Goal: Task Accomplishment & Management: Manage account settings

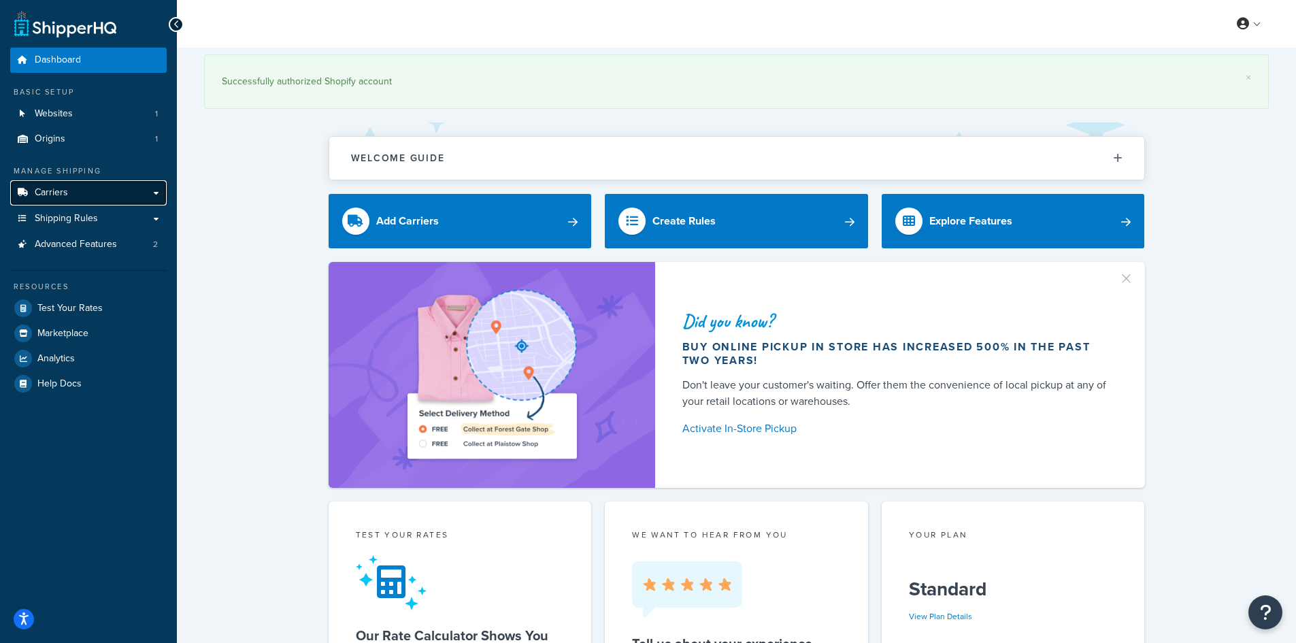
click at [60, 197] on span "Carriers" at bounding box center [51, 193] width 33 height 12
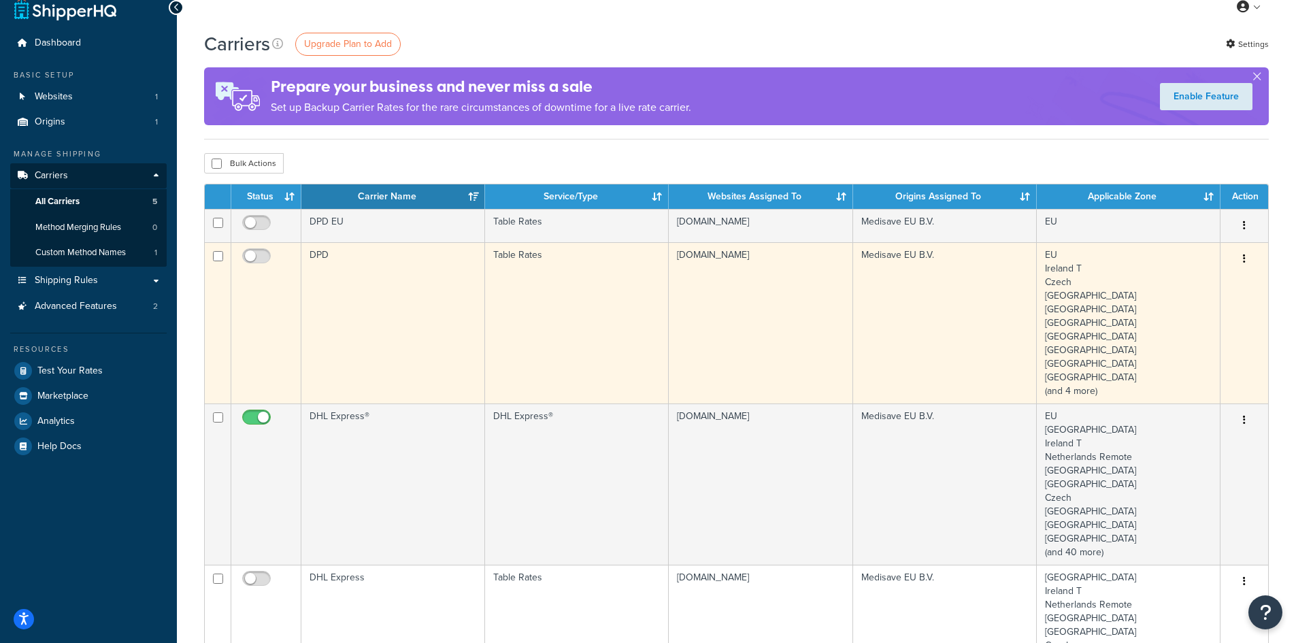
scroll to position [204, 0]
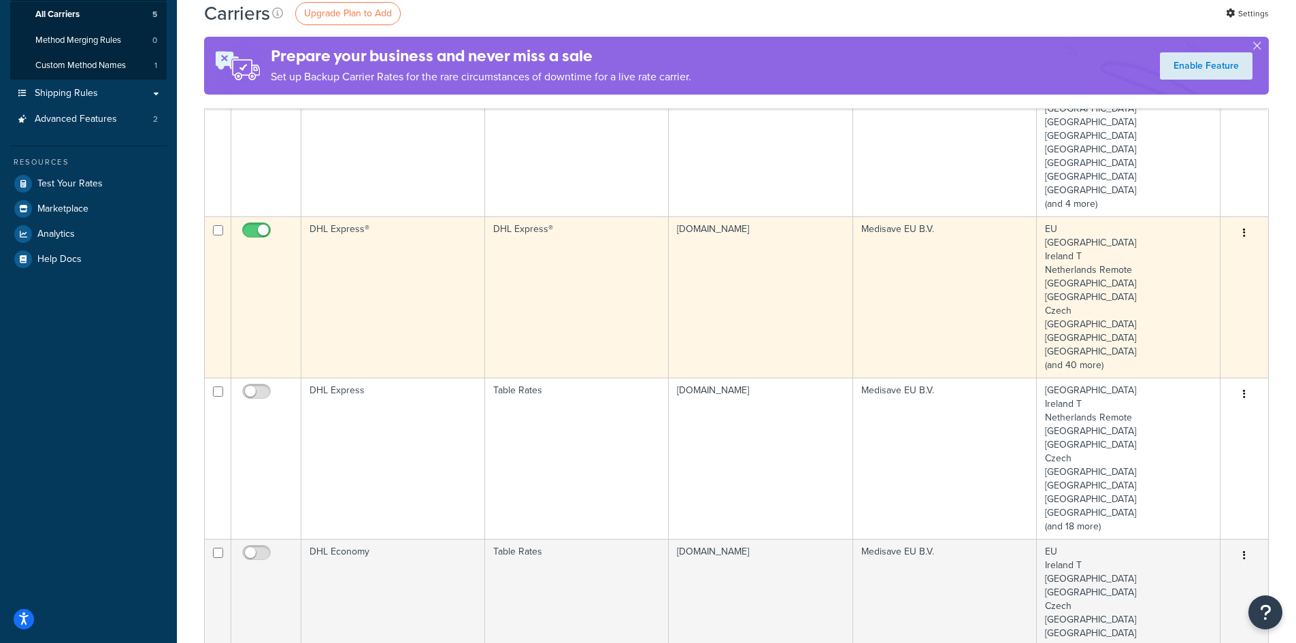
click at [1242, 231] on button "button" at bounding box center [1244, 233] width 19 height 22
click at [1197, 262] on link "Edit" at bounding box center [1188, 260] width 107 height 28
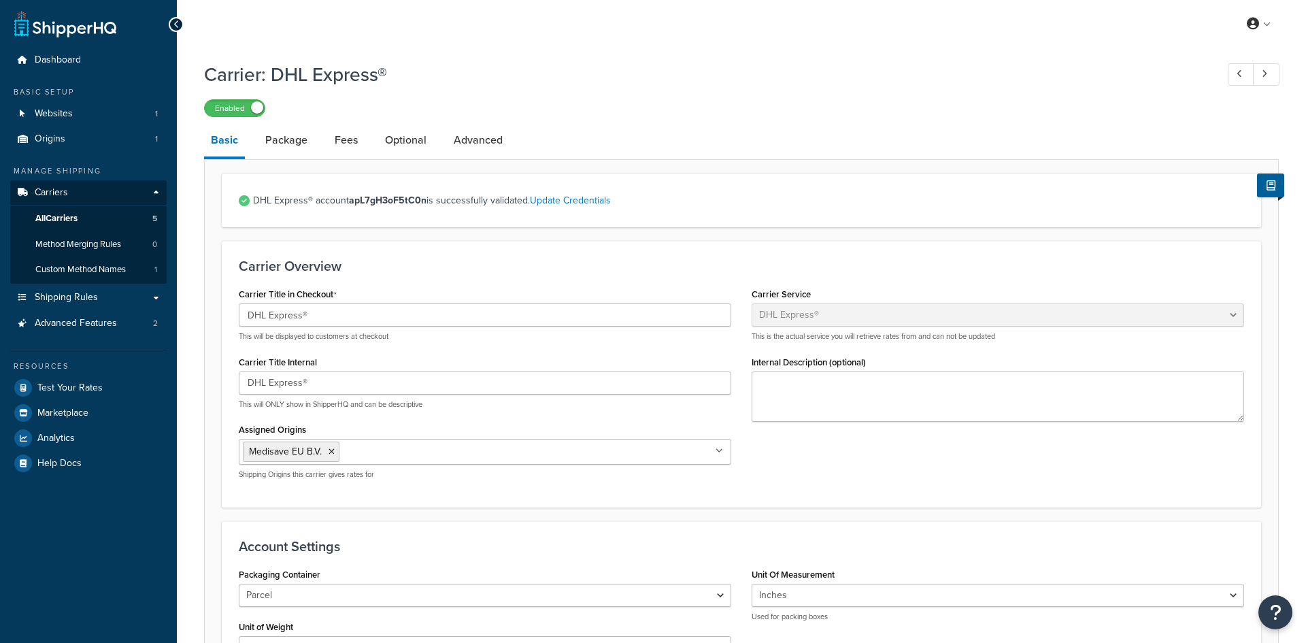
select select "dhl"
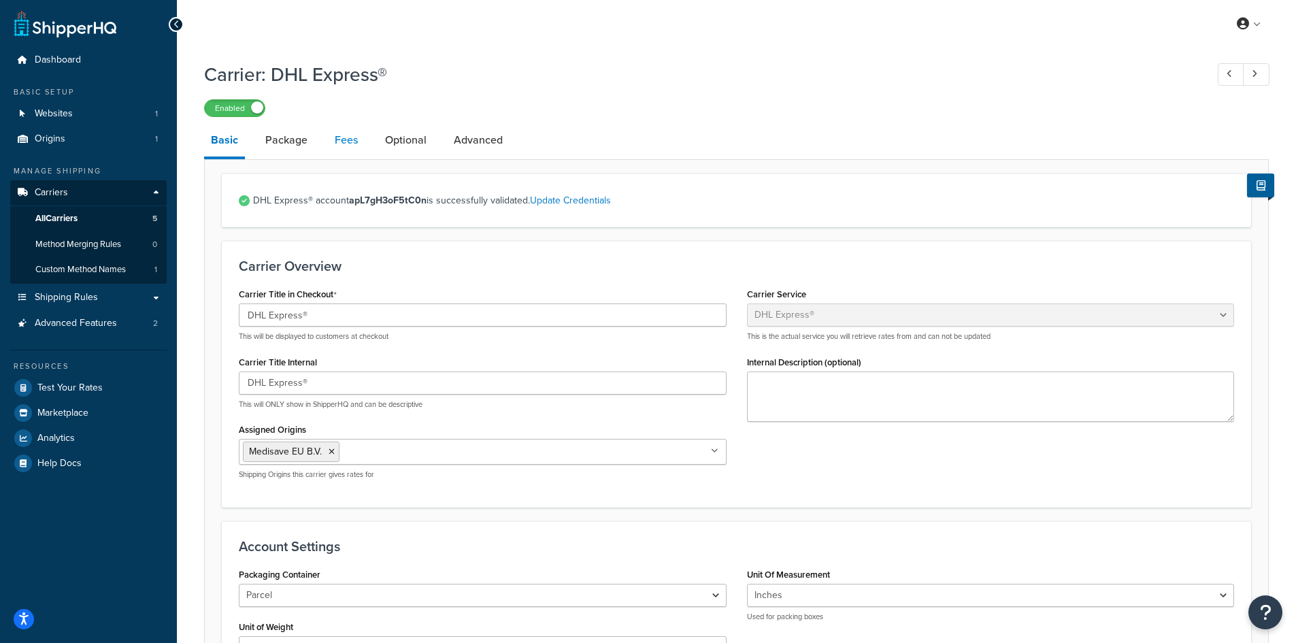
click at [356, 135] on link "Fees" at bounding box center [346, 140] width 37 height 33
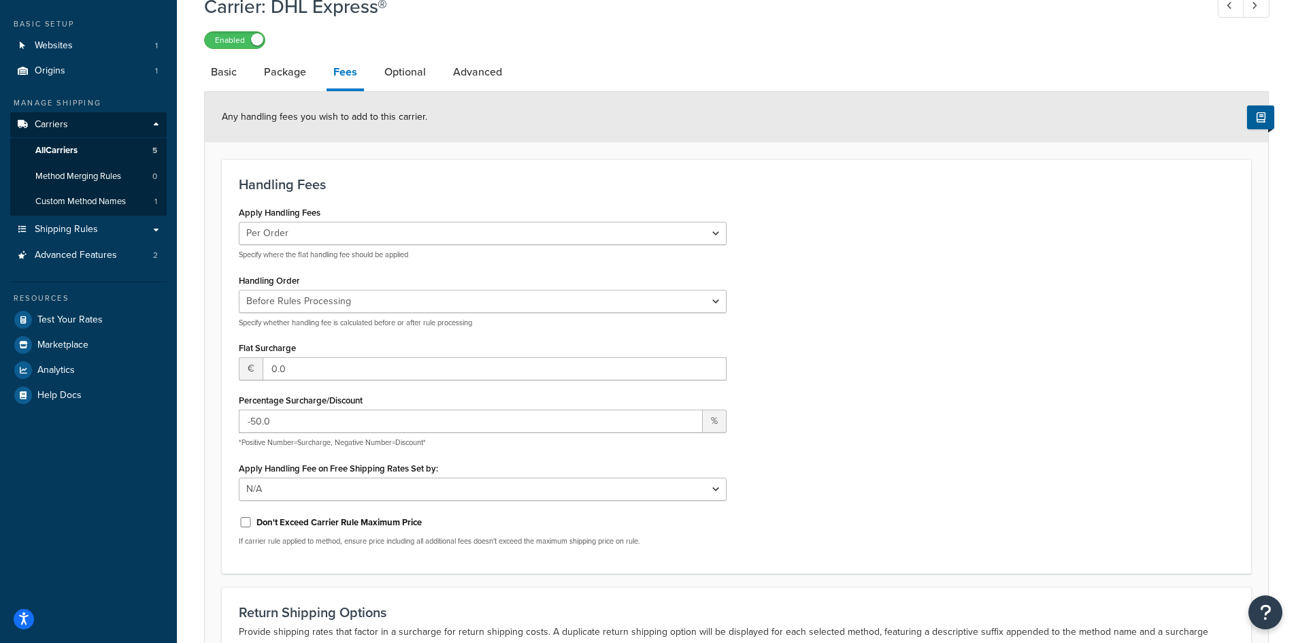
scroll to position [136, 0]
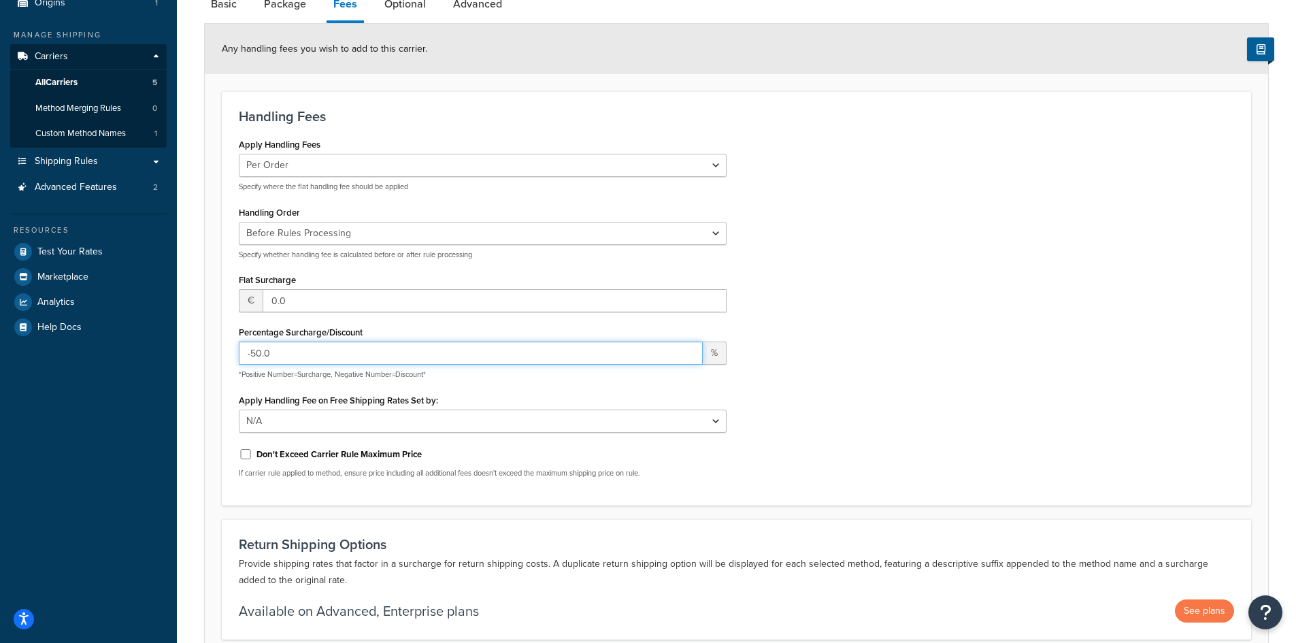
drag, startPoint x: 259, startPoint y: 354, endPoint x: 252, endPoint y: 356, distance: 7.8
click at [252, 356] on input "-50.0" at bounding box center [471, 353] width 464 height 23
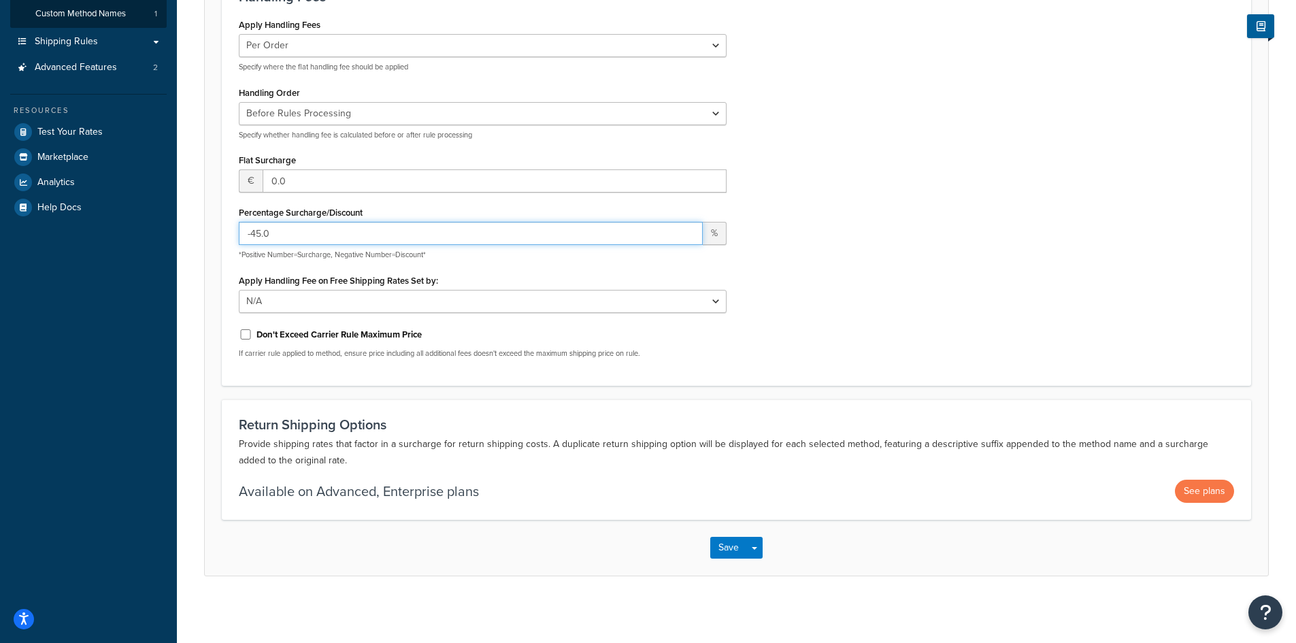
scroll to position [257, 0]
type input "-45.0"
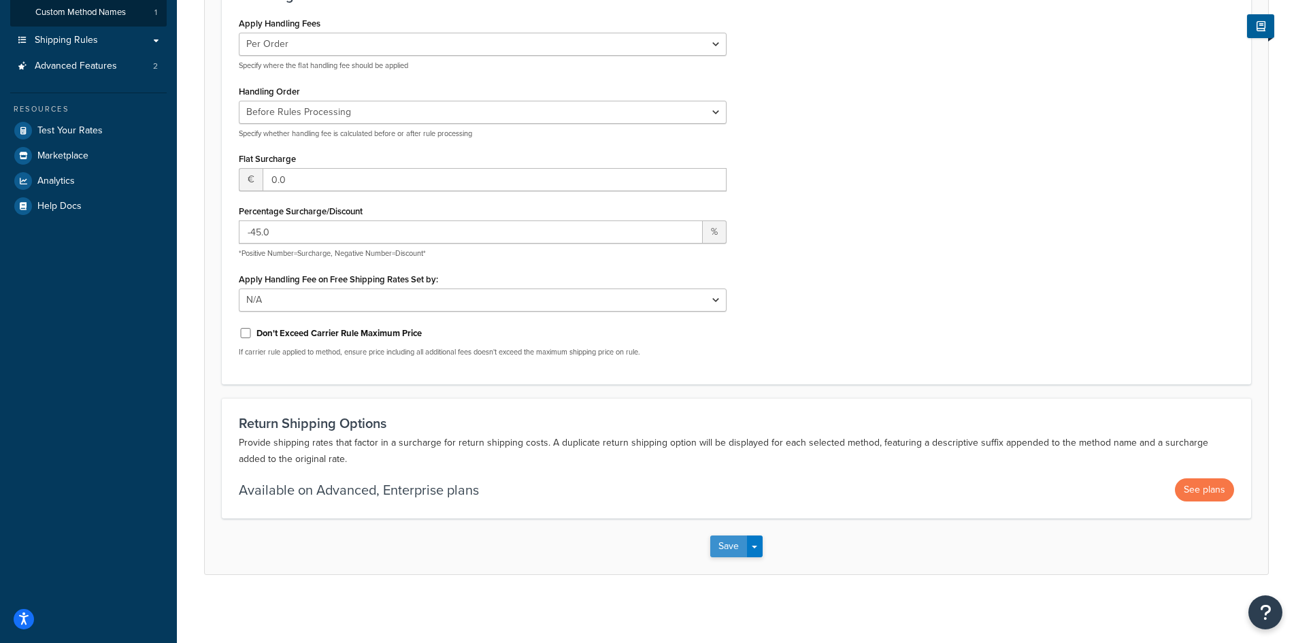
click at [728, 548] on button "Save" at bounding box center [728, 546] width 37 height 22
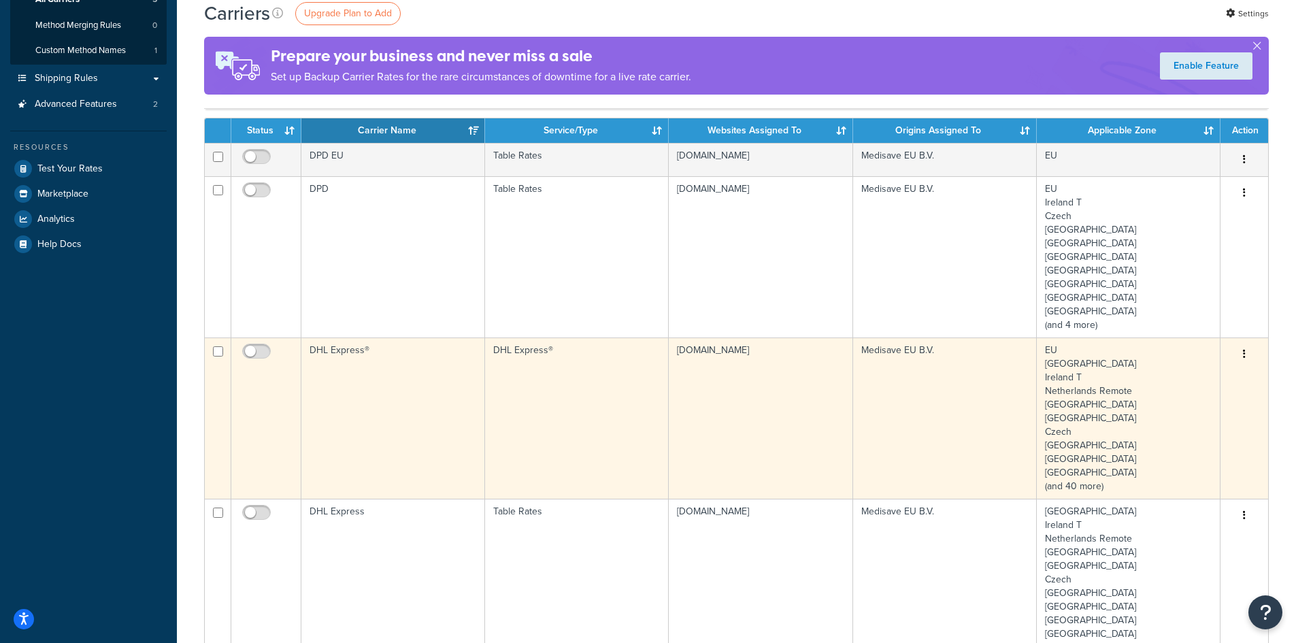
scroll to position [340, 0]
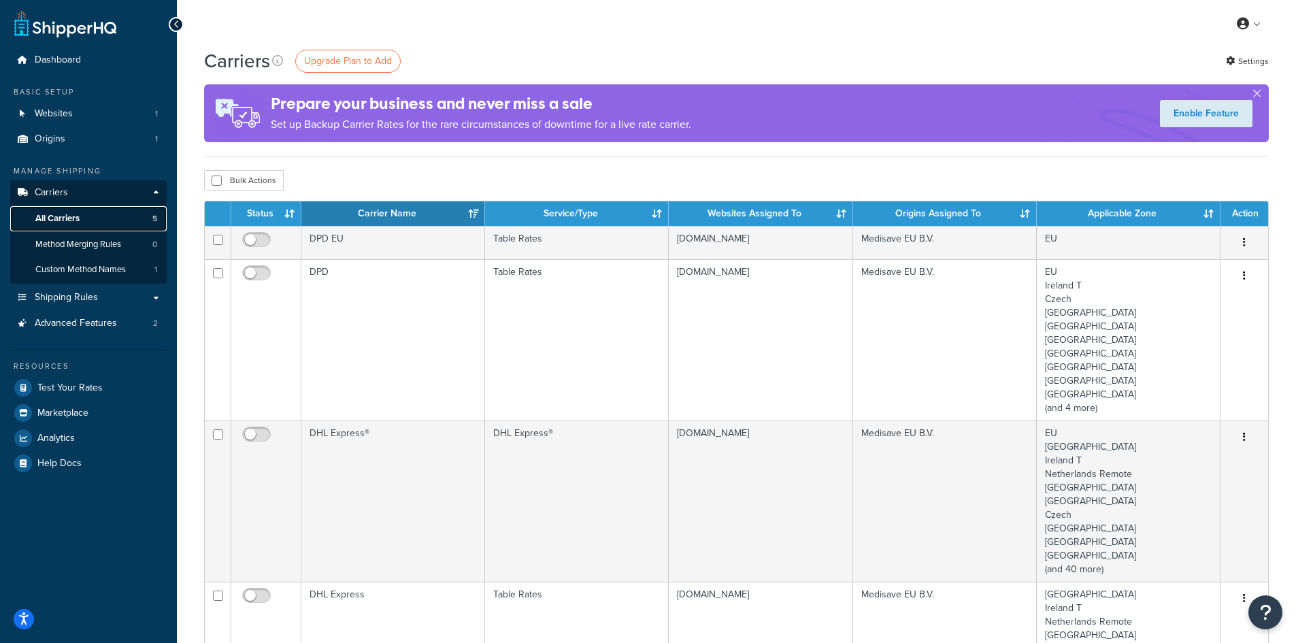
click at [80, 218] on span "All Carriers" at bounding box center [57, 219] width 44 height 12
click at [101, 250] on link "Method Merging Rules 0" at bounding box center [88, 244] width 156 height 25
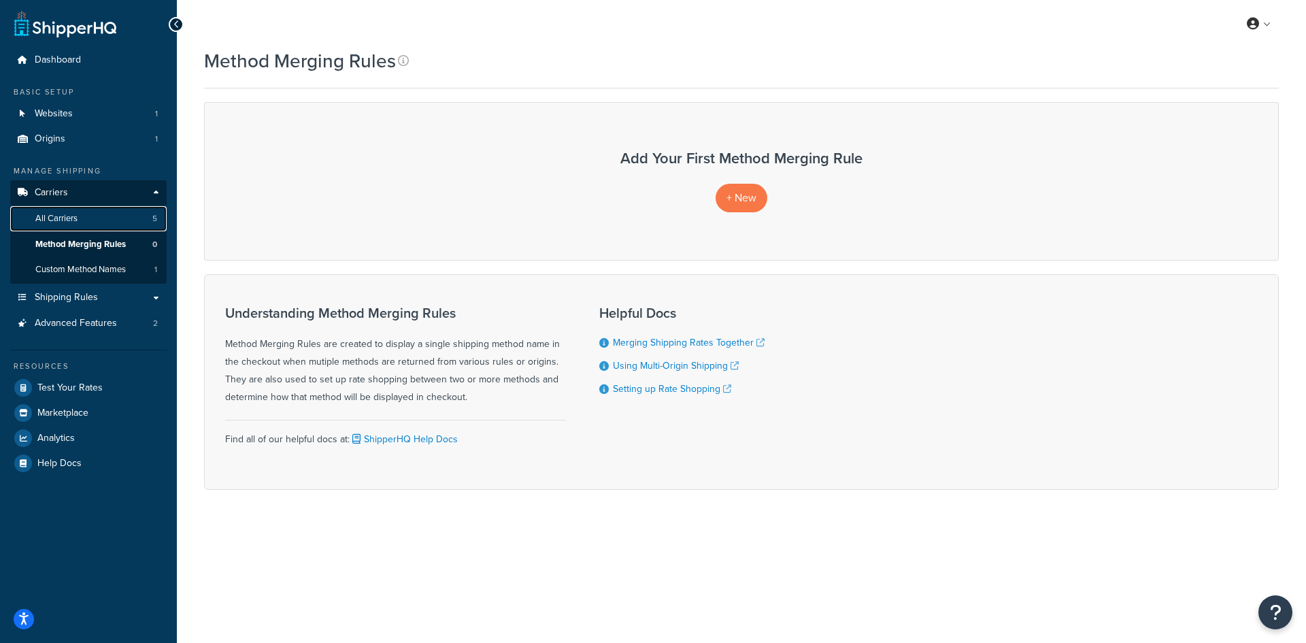
click at [80, 216] on link "All Carriers 5" at bounding box center [88, 218] width 156 height 25
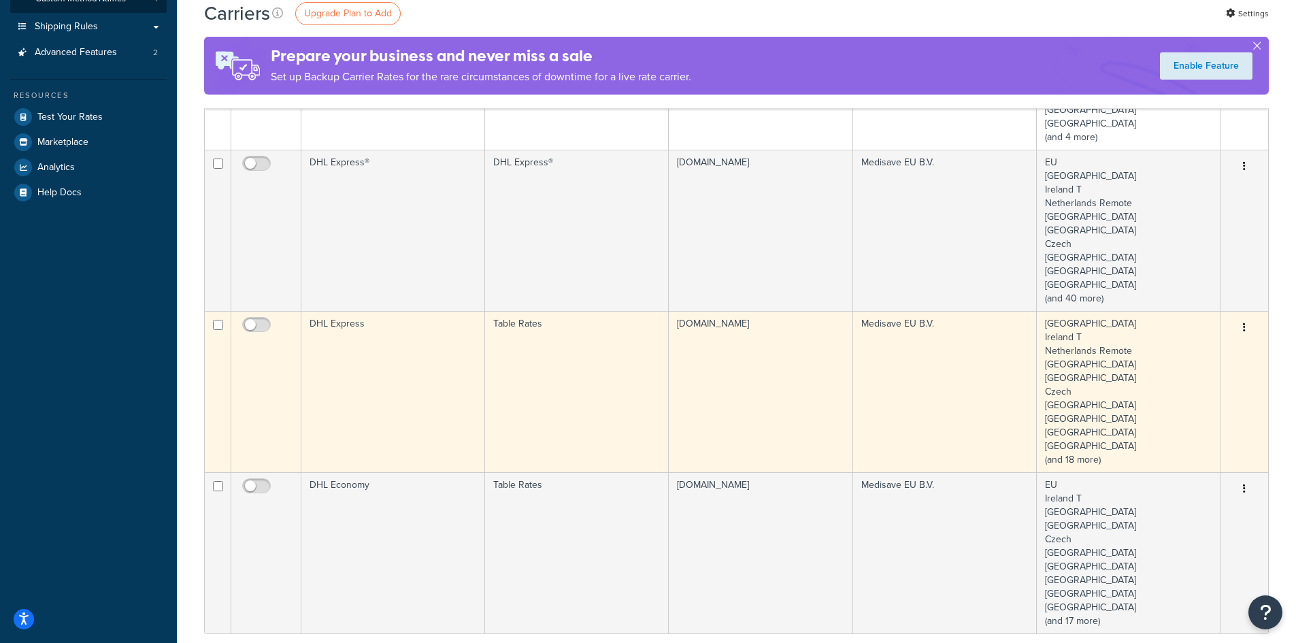
scroll to position [68, 0]
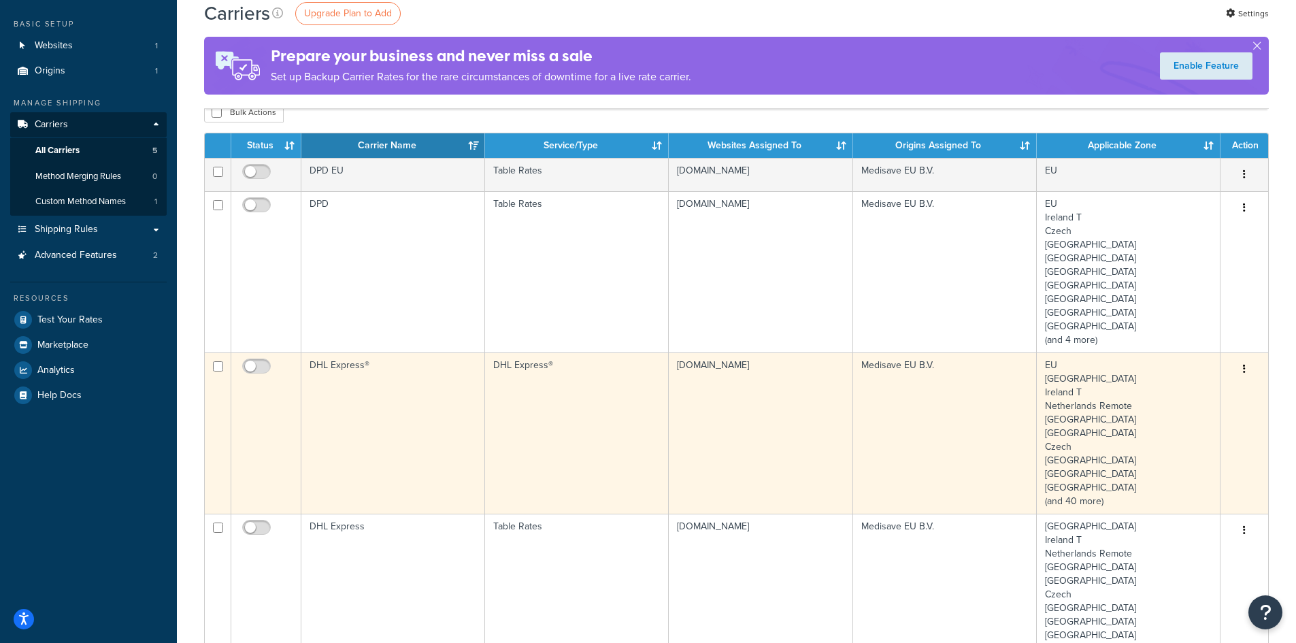
click at [424, 404] on td "DHL Express®" at bounding box center [393, 432] width 184 height 161
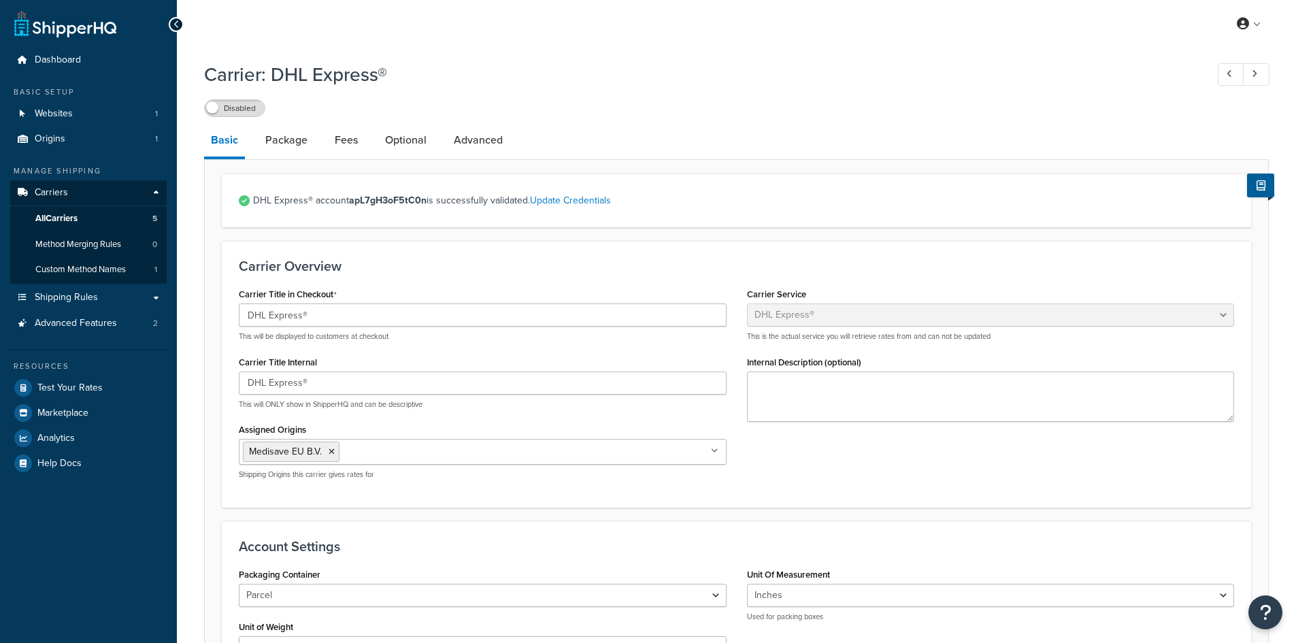
select select "dhl"
click at [346, 141] on link "Fees" at bounding box center [346, 140] width 37 height 33
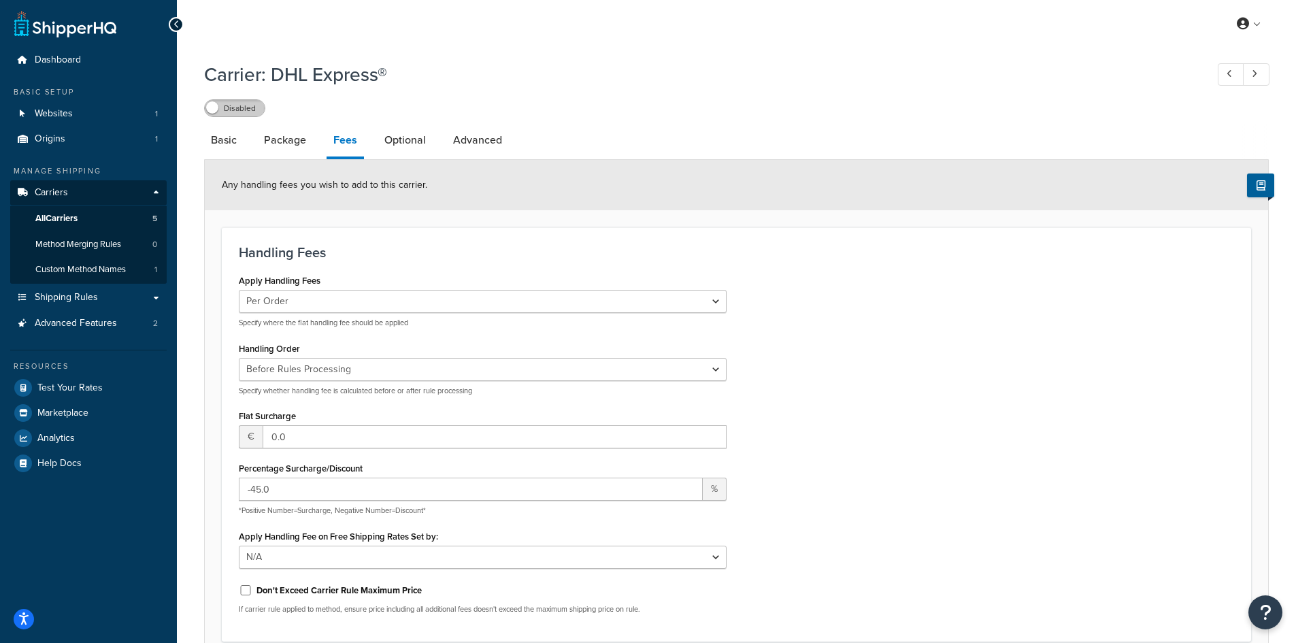
click at [237, 110] on label "Disabled" at bounding box center [235, 108] width 60 height 16
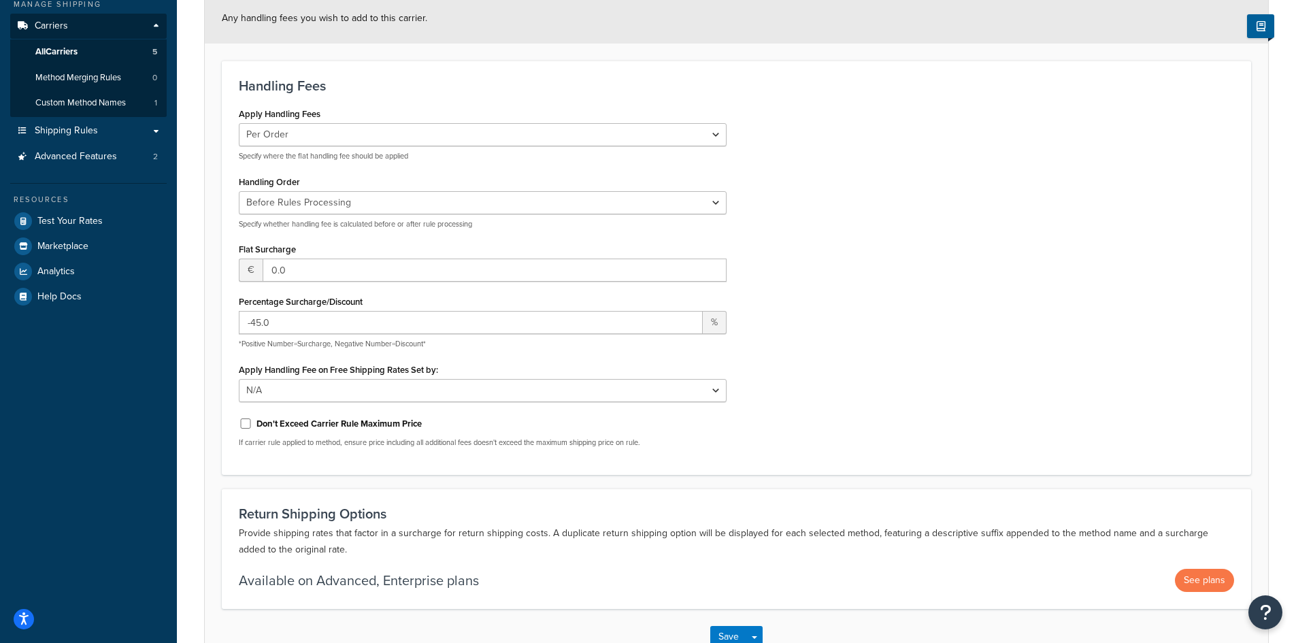
scroll to position [257, 0]
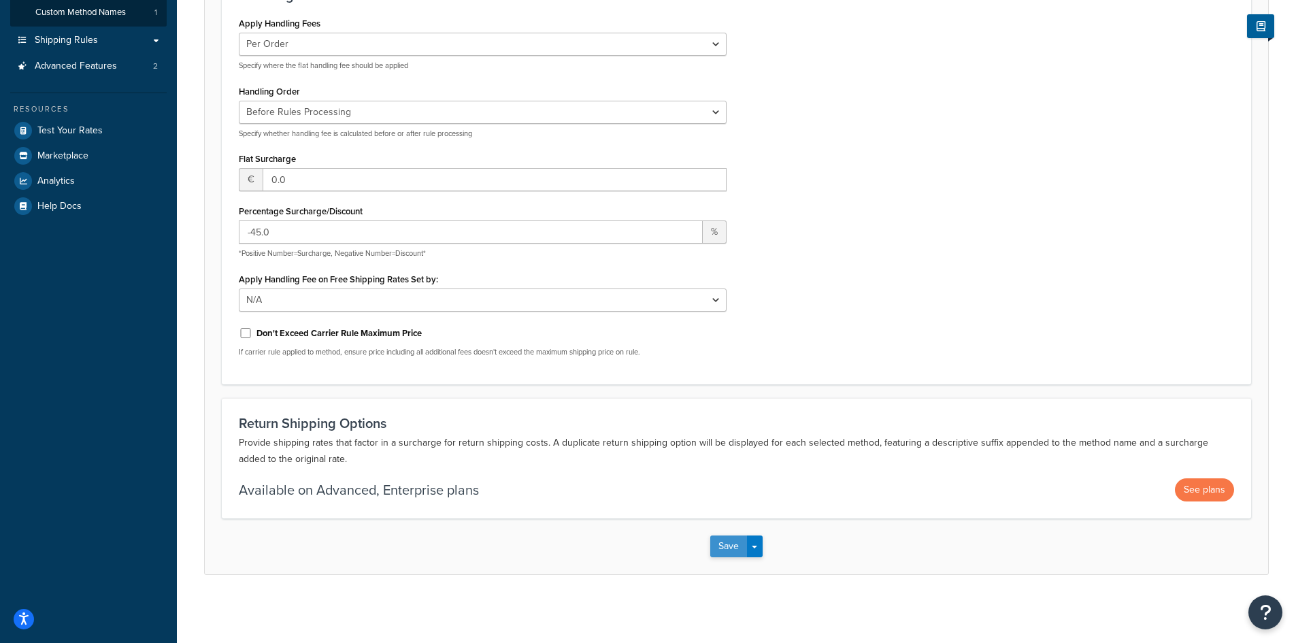
click at [716, 553] on button "Save" at bounding box center [728, 546] width 37 height 22
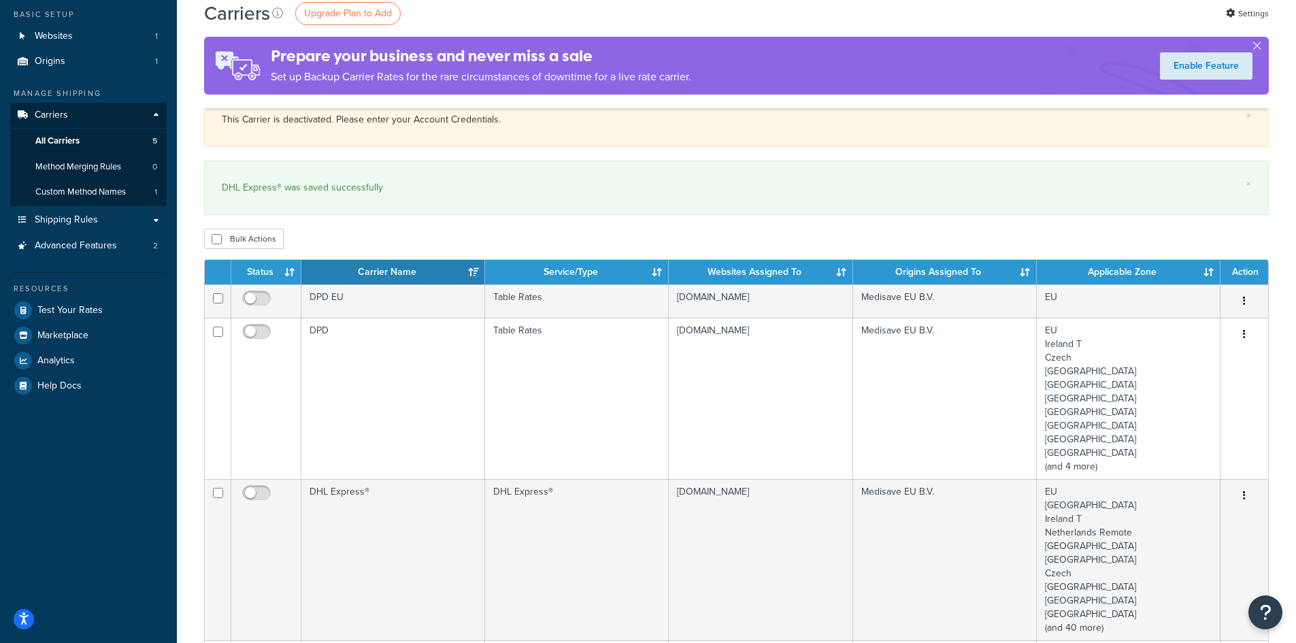
scroll to position [204, 0]
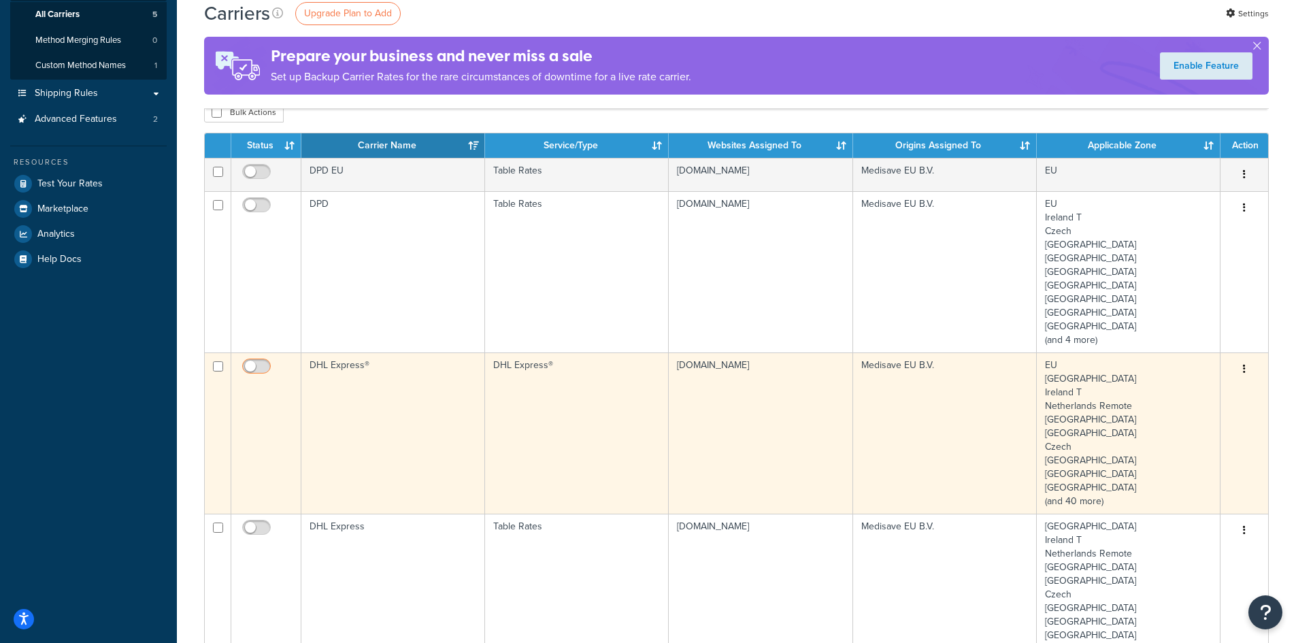
click at [261, 369] on input "checkbox" at bounding box center [257, 369] width 37 height 17
checkbox input "true"
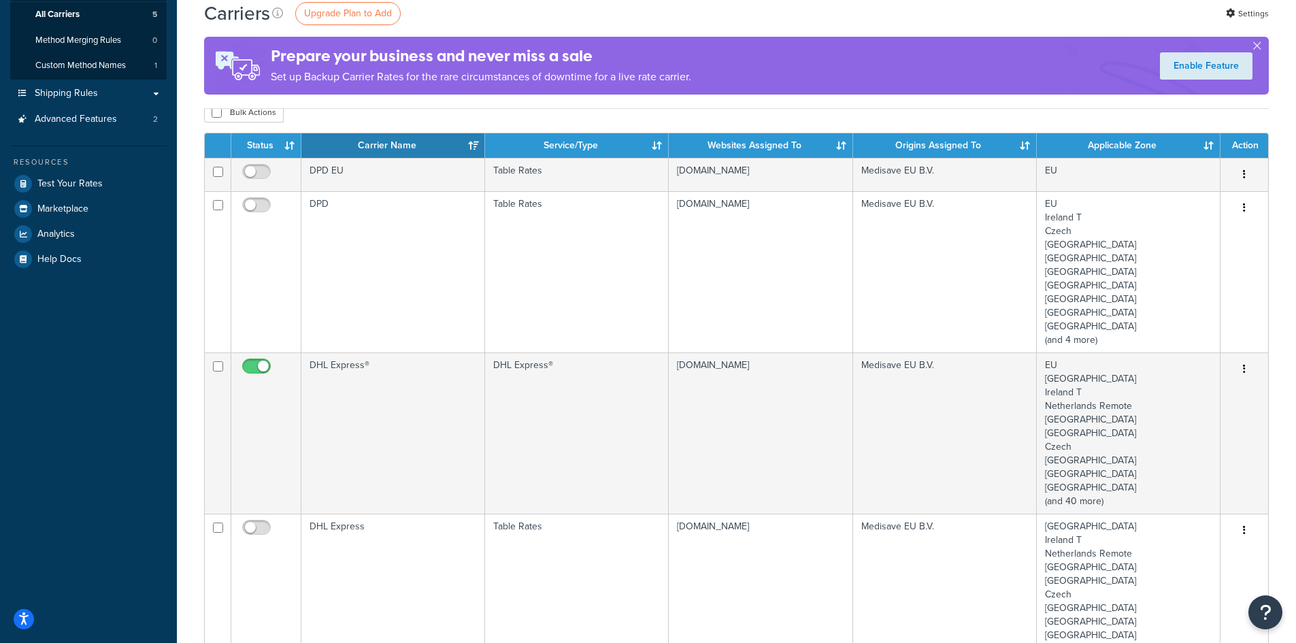
scroll to position [0, 0]
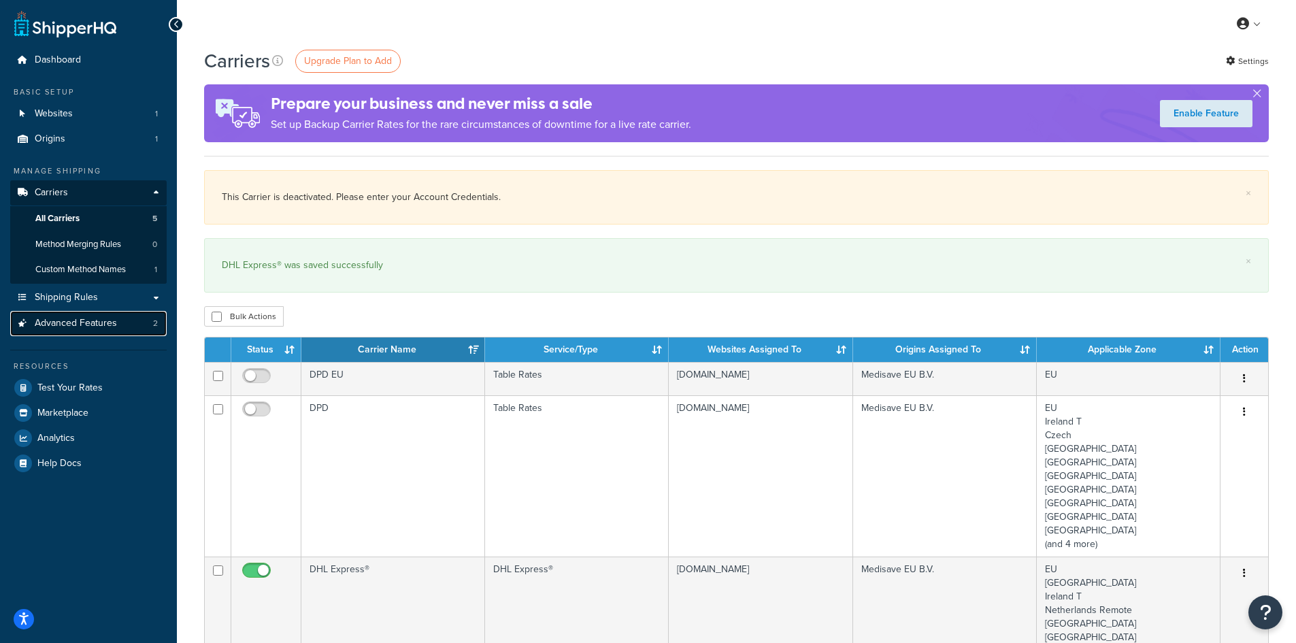
click at [93, 327] on span "Advanced Features" at bounding box center [76, 324] width 82 height 12
